Goal: Navigation & Orientation: Go to known website

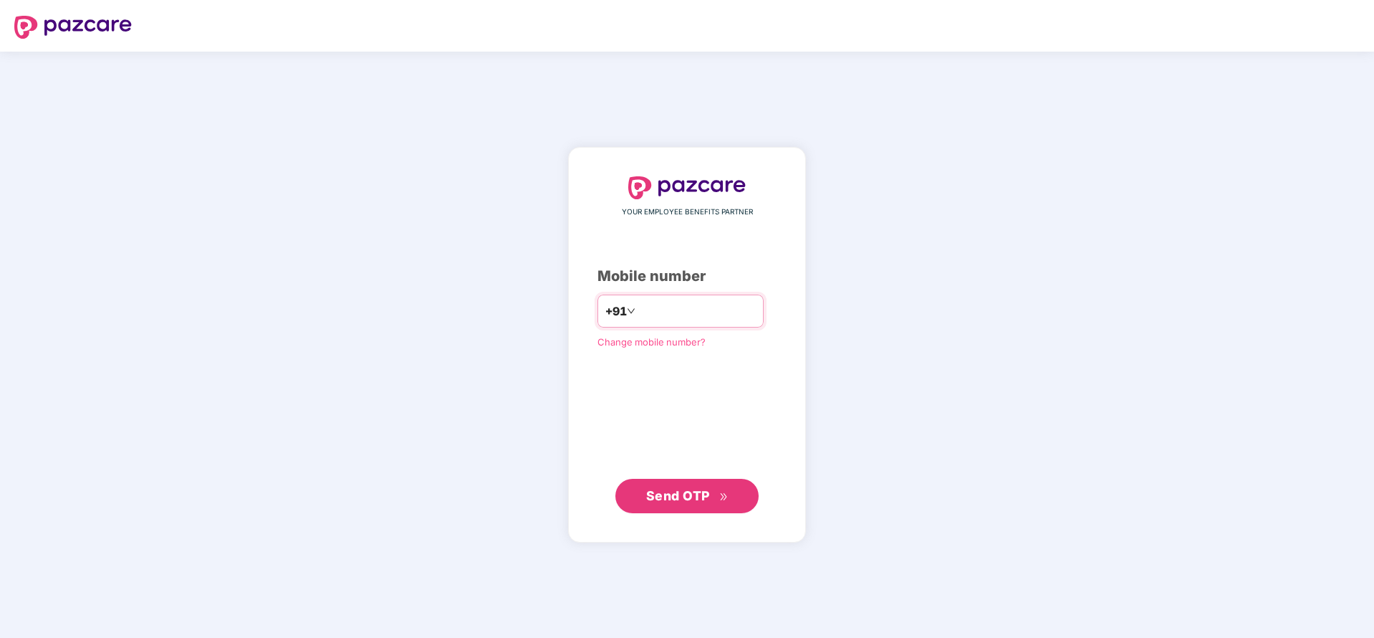
click at [666, 320] on input "*" at bounding box center [696, 310] width 117 height 23
type input "**********"
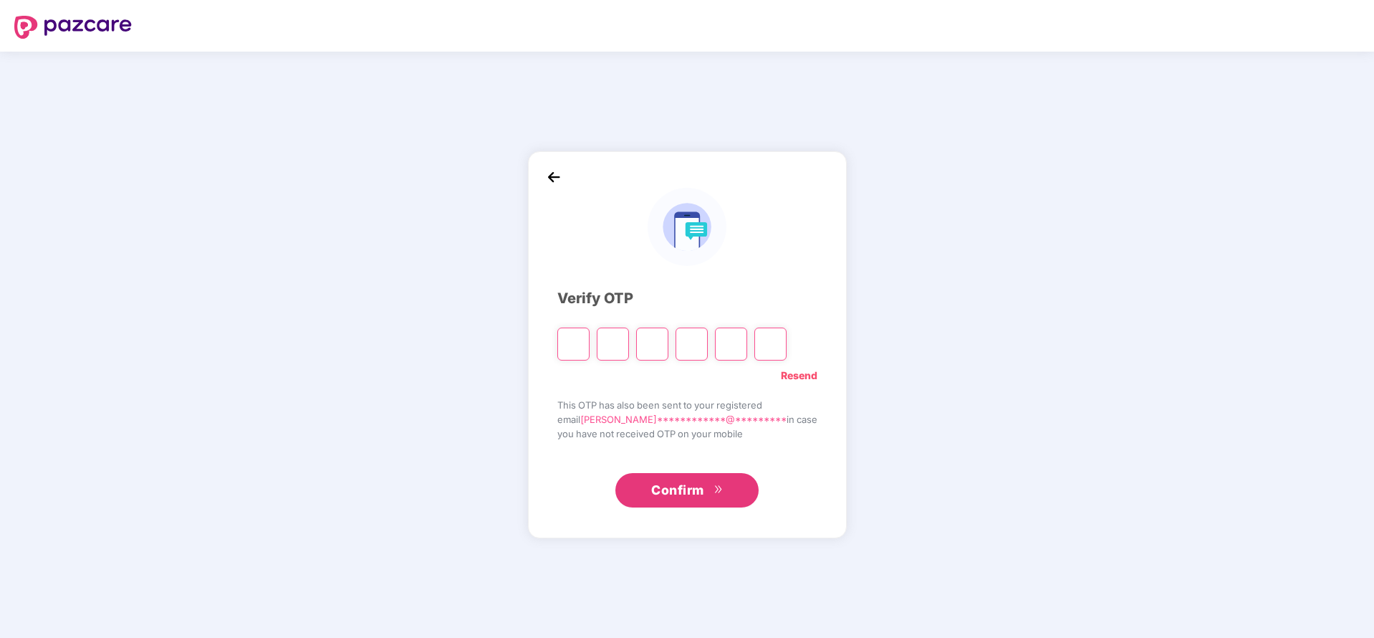
type input "*"
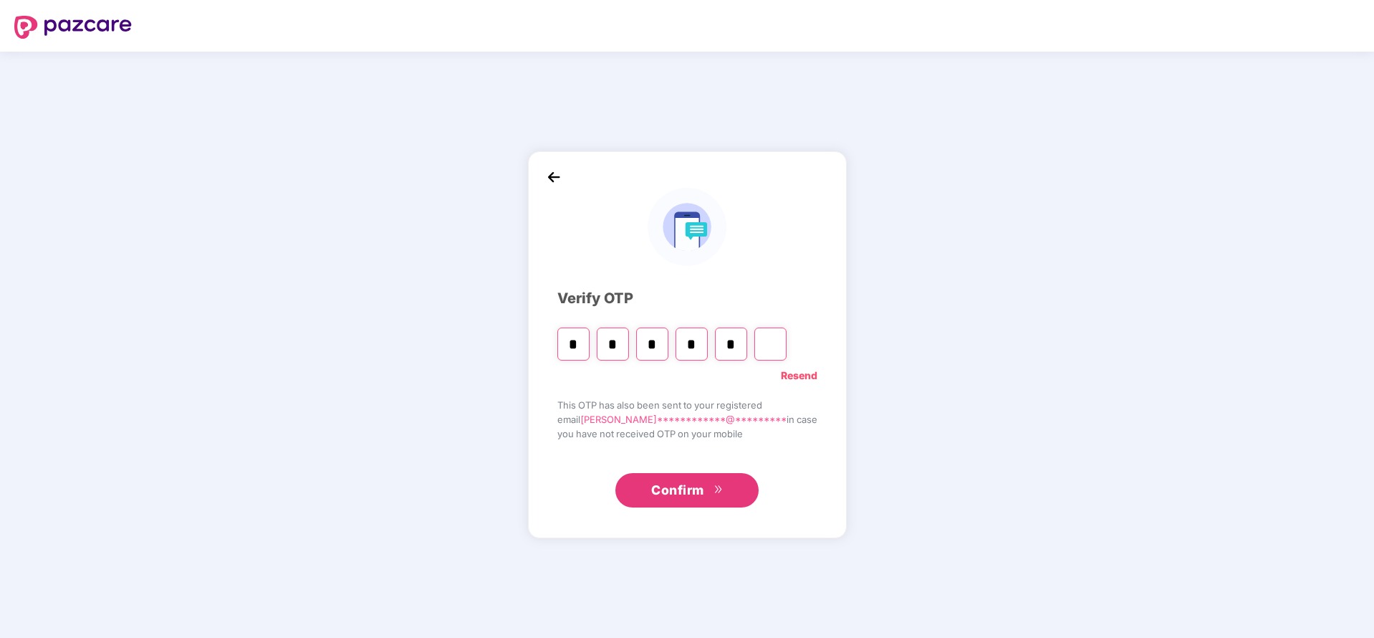
type input "*"
